Goal: Task Accomplishment & Management: Use online tool/utility

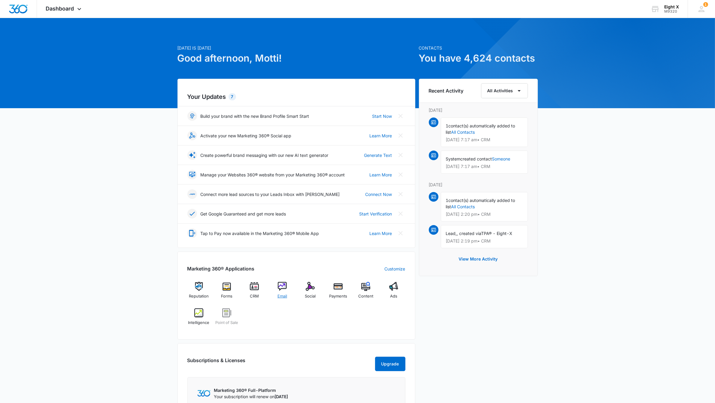
click at [283, 290] on img at bounding box center [282, 286] width 9 height 9
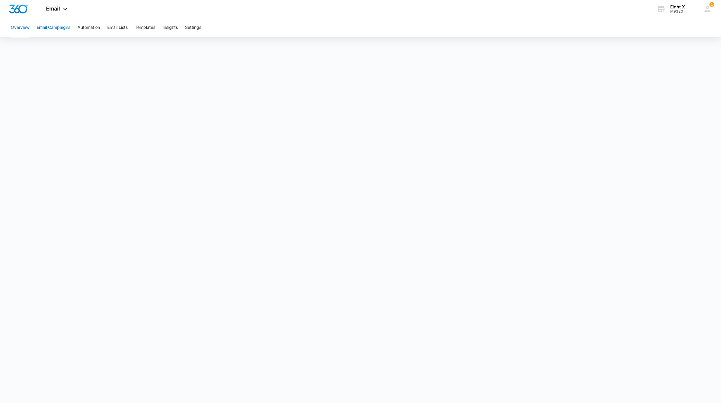
click at [54, 23] on button "Email Campaigns" at bounding box center [54, 27] width 34 height 19
